Goal: Information Seeking & Learning: Learn about a topic

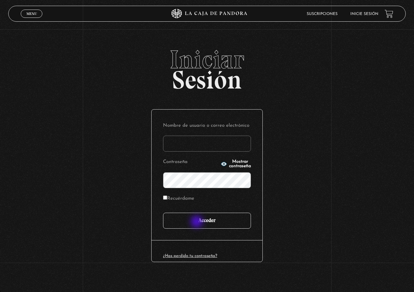
type input "megan"
click at [198, 222] on input "Acceder" at bounding box center [207, 221] width 88 height 16
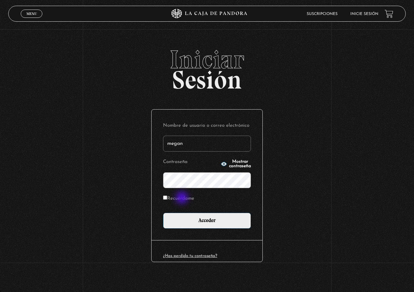
click at [183, 198] on label "Recuérdame" at bounding box center [178, 199] width 31 height 10
click at [167, 198] on input "Recuérdame" at bounding box center [165, 198] width 4 height 4
checkbox input "true"
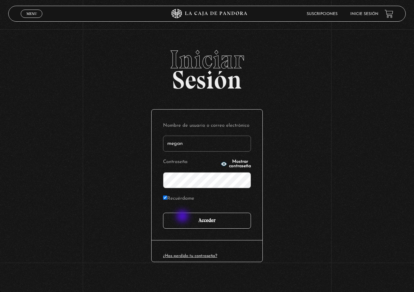
click at [183, 217] on input "Acceder" at bounding box center [207, 221] width 88 height 16
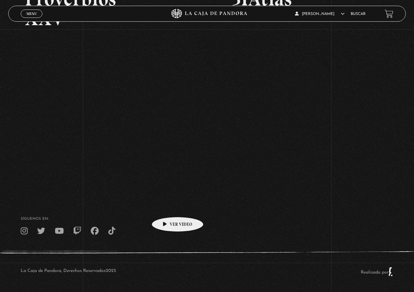
scroll to position [147, 0]
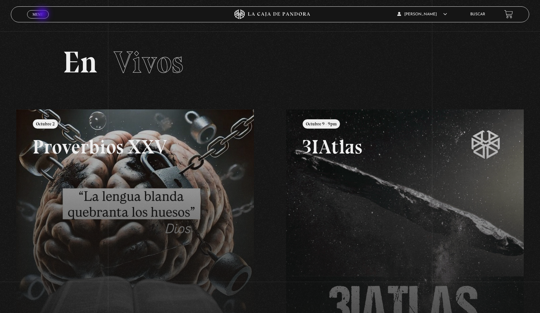
click at [43, 14] on span "Menu" at bounding box center [37, 14] width 11 height 4
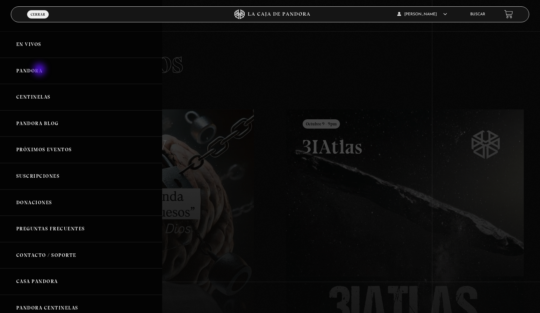
click at [40, 70] on link "Pandora" at bounding box center [81, 71] width 162 height 26
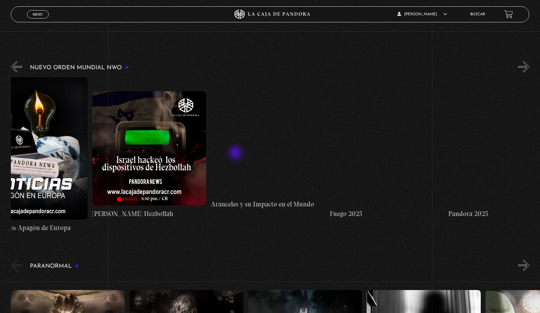
scroll to position [0, 865]
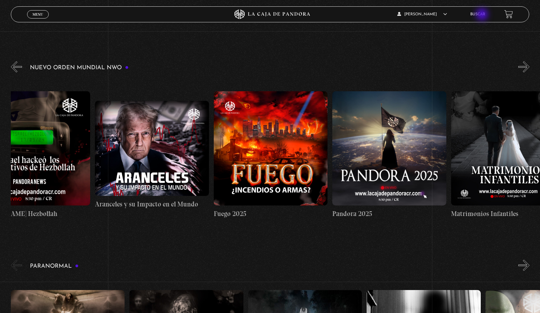
click at [483, 15] on link "Buscar" at bounding box center [477, 14] width 15 height 4
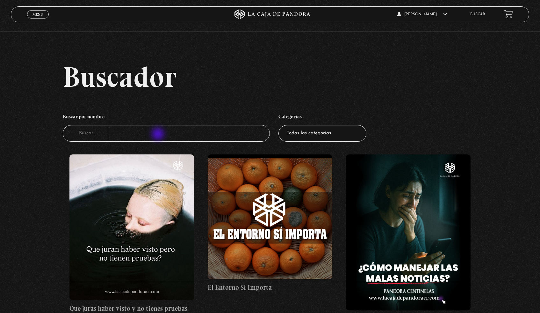
click at [159, 134] on input "Buscador" at bounding box center [166, 133] width 207 height 17
type input "balenciaga"
click at [99, 127] on input "Buscador" at bounding box center [166, 133] width 207 height 17
type input "balenciaga"
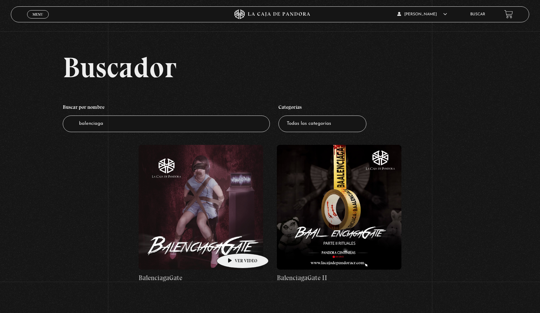
scroll to position [11, 0]
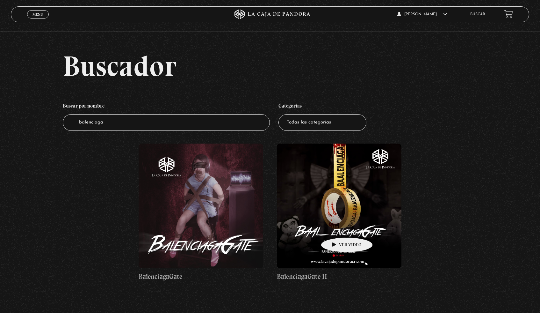
click at [337, 227] on figure at bounding box center [339, 205] width 125 height 125
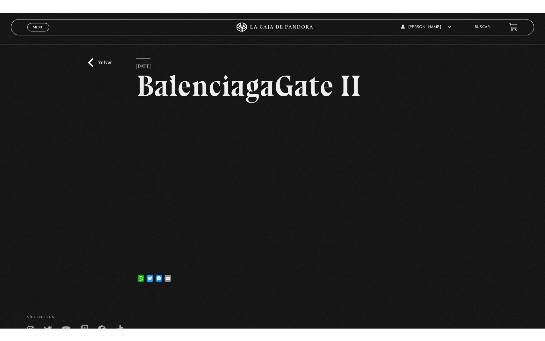
scroll to position [18, 0]
